Goal: Task Accomplishment & Management: Use online tool/utility

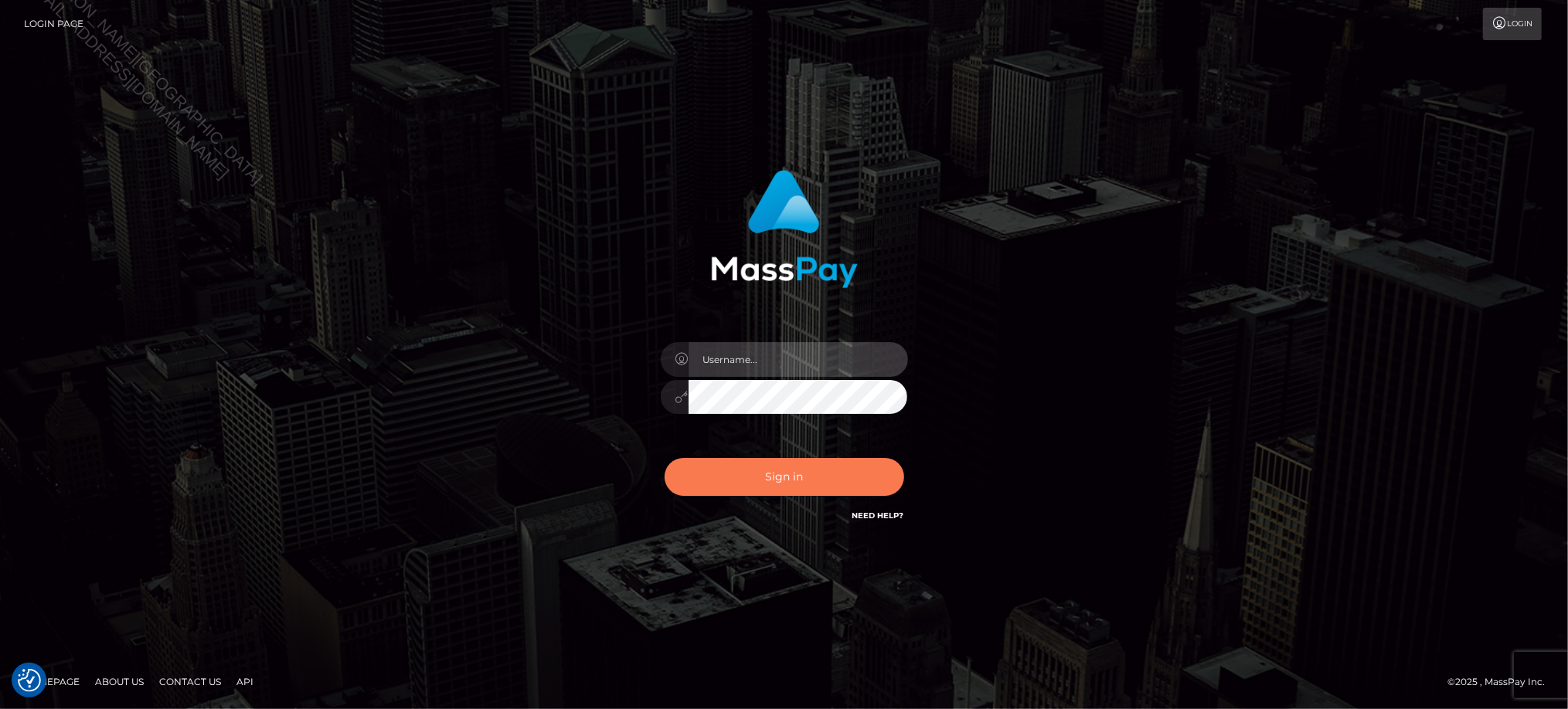
type input "Jiecel"
click at [791, 475] on button "Sign in" at bounding box center [784, 476] width 239 height 38
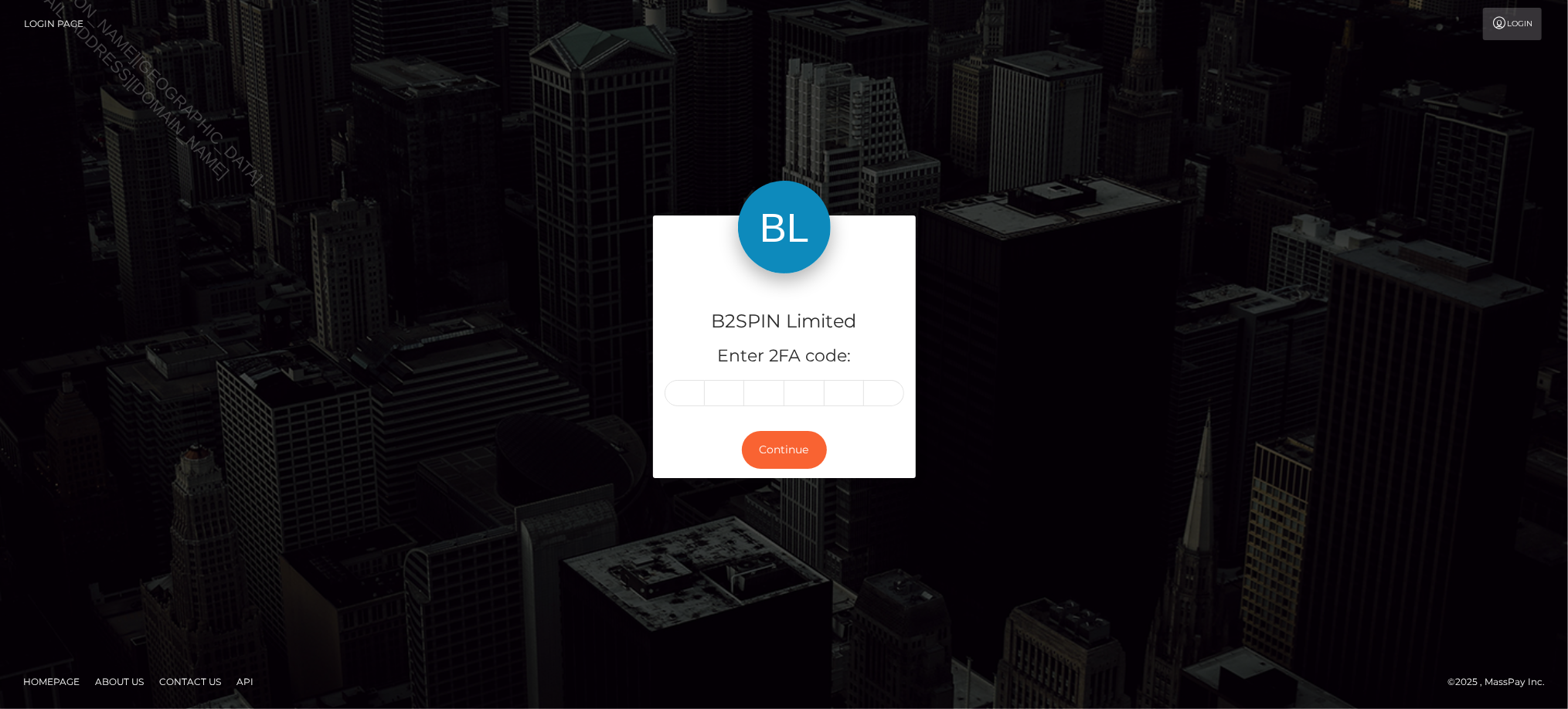
click at [749, 560] on div "B2SPIN Limited Enter 2FA code: Continue" at bounding box center [784, 354] width 1568 height 509
click at [691, 380] on input "text" at bounding box center [685, 393] width 41 height 26
type input "4"
type input "5"
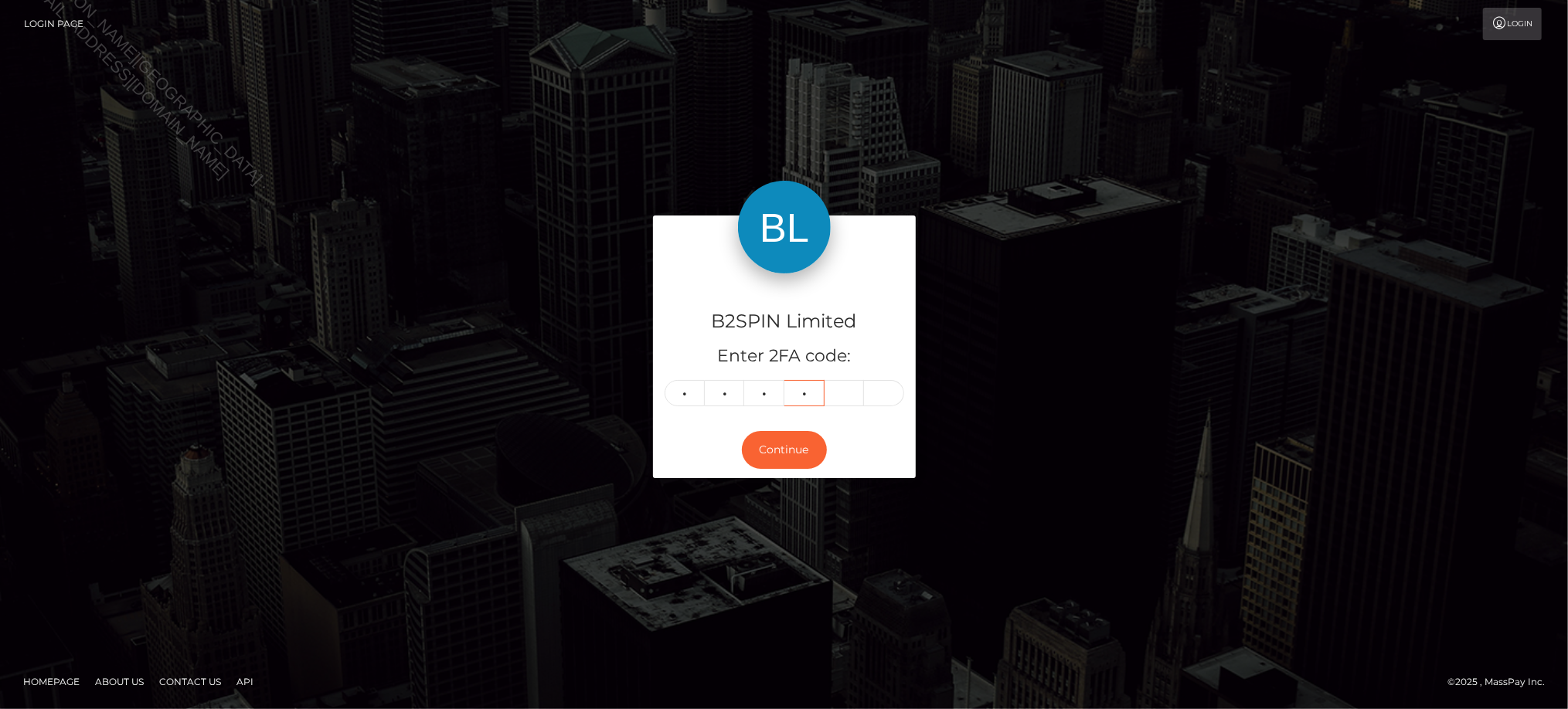
type input "3"
type input "0"
type input "4"
click at [579, 662] on footer "Homepage About Us Contact Us API © 2025 , MassPay Inc." at bounding box center [784, 681] width 1568 height 54
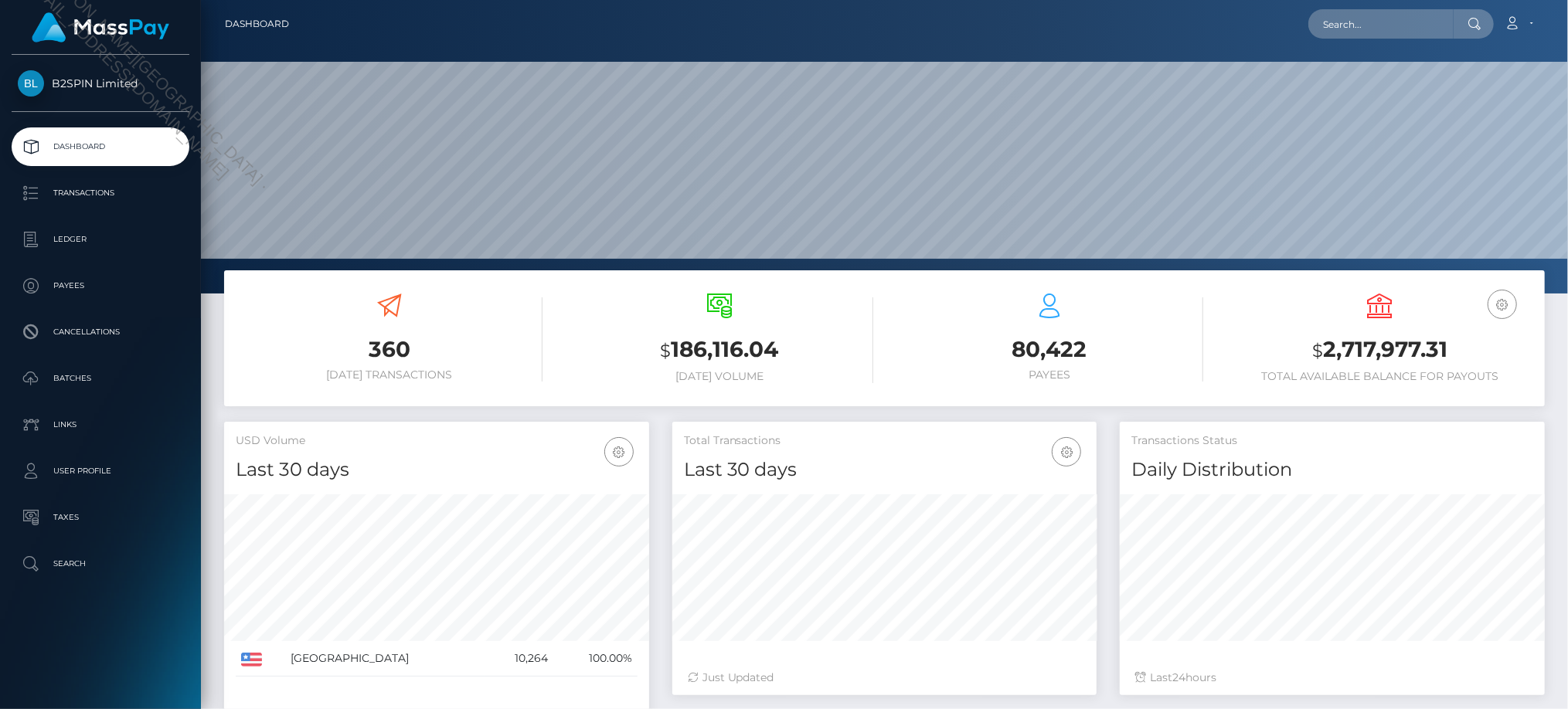
scroll to position [273, 425]
click at [91, 186] on p "Transactions" at bounding box center [100, 193] width 165 height 23
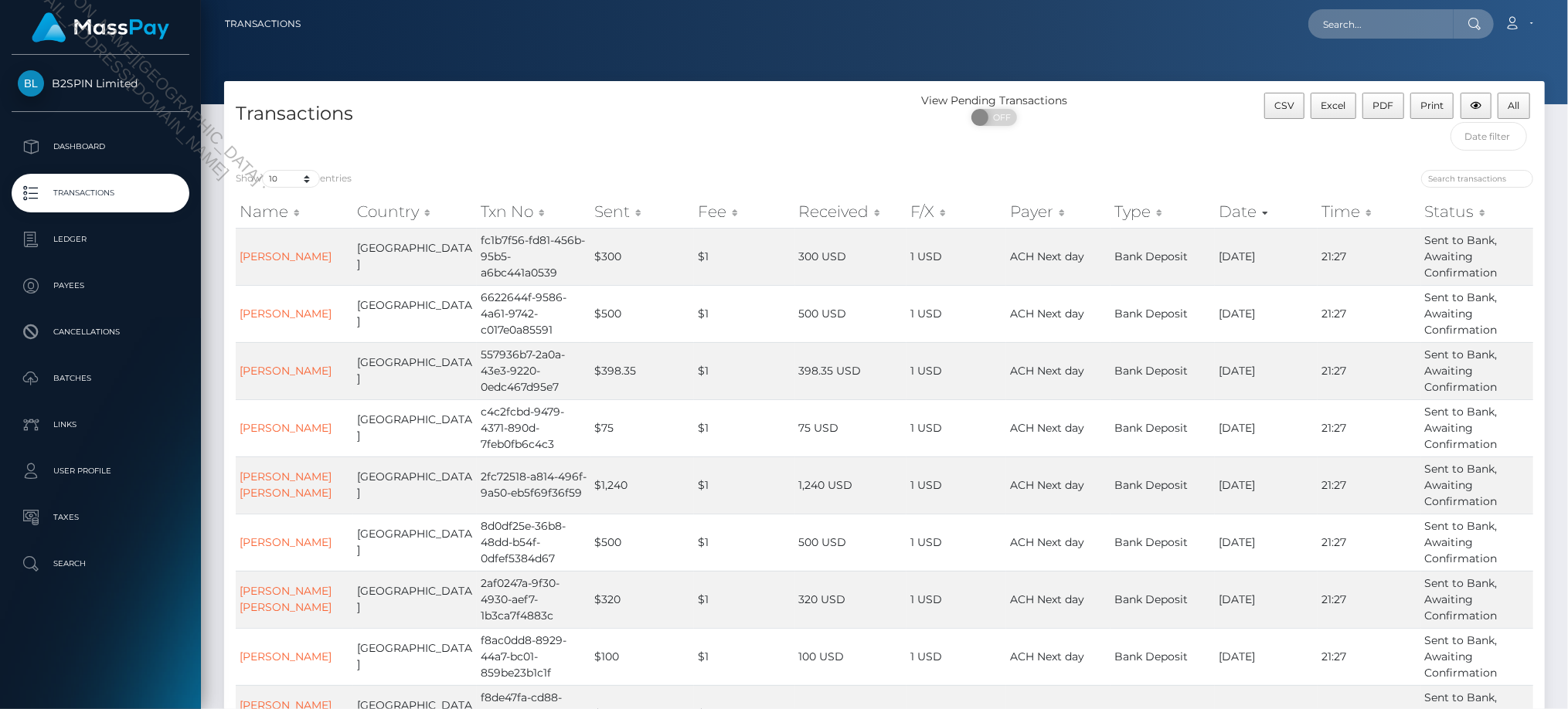
click at [305, 188] on div "Show 10 25 50 100 250 500 1,000 3,500 entries" at bounding box center [554, 180] width 637 height 21
click at [306, 188] on div "Show 10 25 50 100 250 500 1,000 3,500 entries" at bounding box center [554, 180] width 637 height 21
click at [307, 177] on select "10 25 50 100 250 500 1,000 3,500" at bounding box center [291, 178] width 58 height 18
select select "3500"
click at [263, 171] on select "10 25 50 100 250 500 1,000 3,500" at bounding box center [291, 178] width 58 height 18
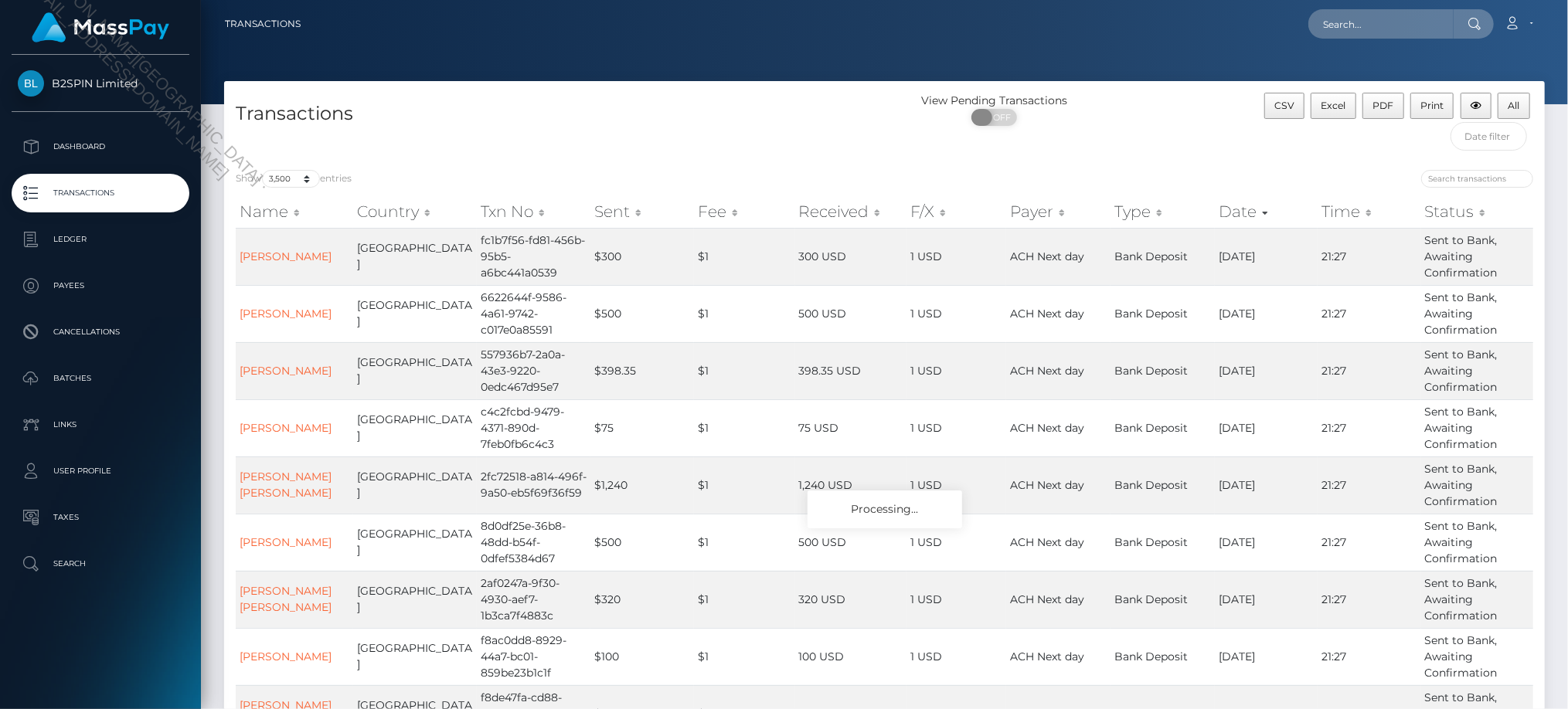
click at [1005, 119] on span "OFF" at bounding box center [999, 117] width 39 height 17
checkbox input "true"
click at [711, 117] on h4 "Transactions" at bounding box center [554, 114] width 637 height 27
drag, startPoint x: 1324, startPoint y: 105, endPoint x: 1156, endPoint y: 230, distance: 209.4
click at [1324, 105] on span "Excel" at bounding box center [1333, 105] width 25 height 12
